Goal: Task Accomplishment & Management: Manage account settings

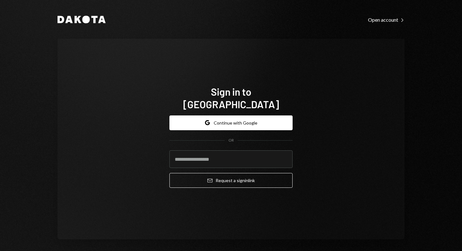
type input "**********"
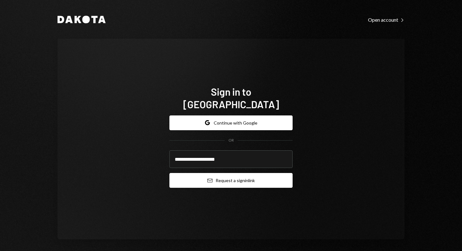
click at [229, 176] on button "Email Request a sign in link" at bounding box center [230, 180] width 123 height 15
